Goal: Navigation & Orientation: Find specific page/section

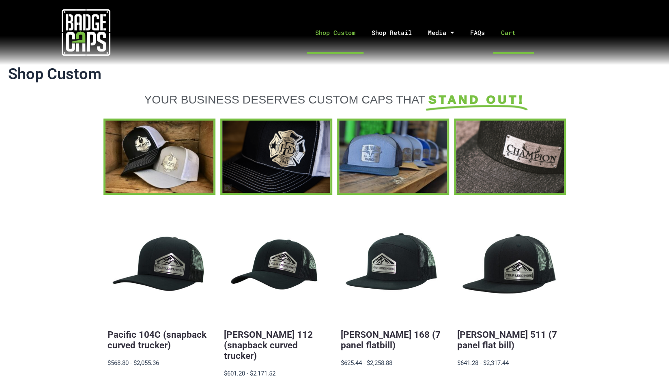
click at [500, 33] on link "Cart" at bounding box center [513, 32] width 41 height 43
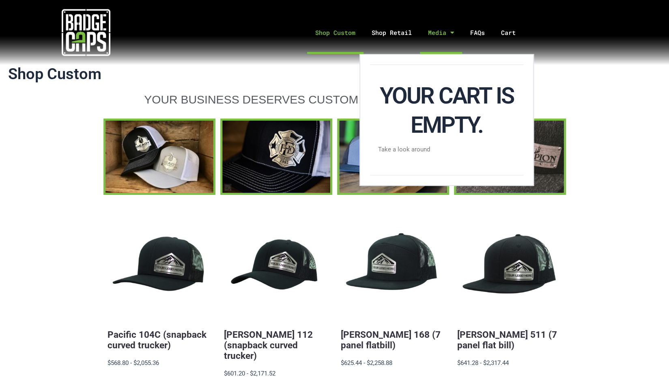
click at [436, 34] on link "Media" at bounding box center [441, 32] width 42 height 43
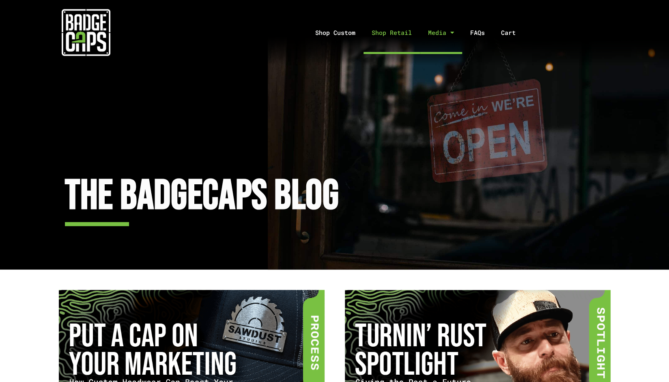
click at [390, 34] on link "Shop Retail" at bounding box center [391, 32] width 56 height 43
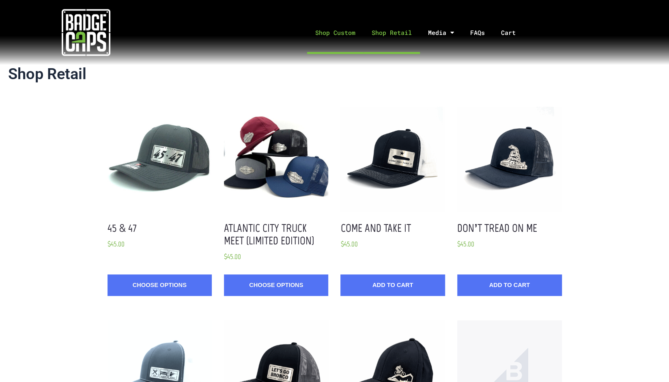
click at [348, 32] on link "Shop Custom" at bounding box center [335, 32] width 56 height 43
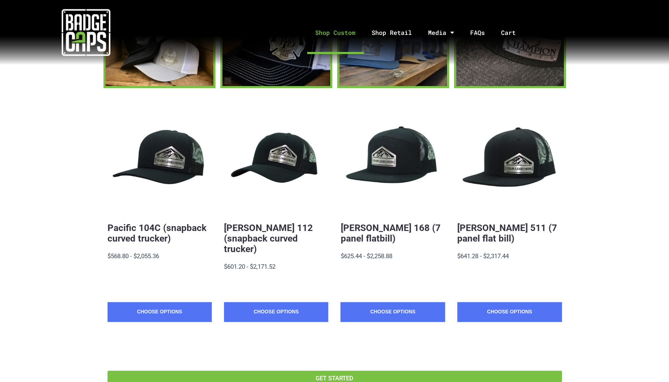
scroll to position [107, 0]
